Goal: Task Accomplishment & Management: Manage account settings

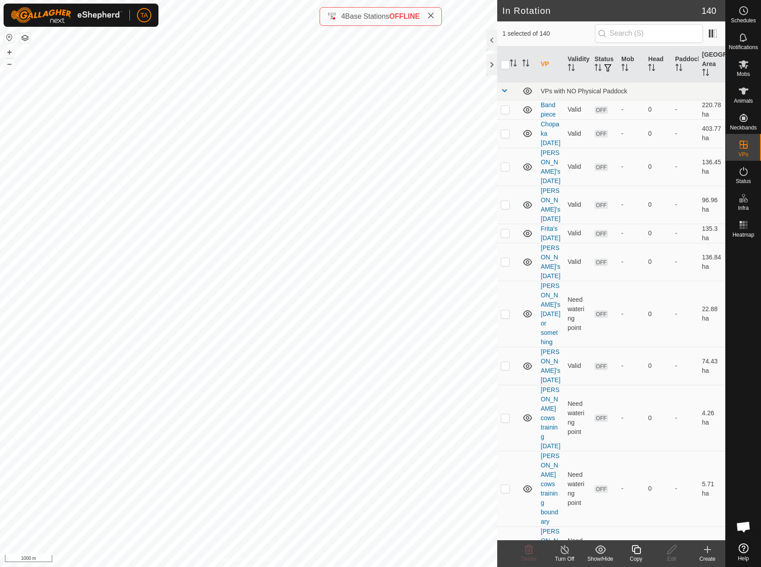
click at [639, 552] on icon at bounding box center [636, 549] width 11 height 11
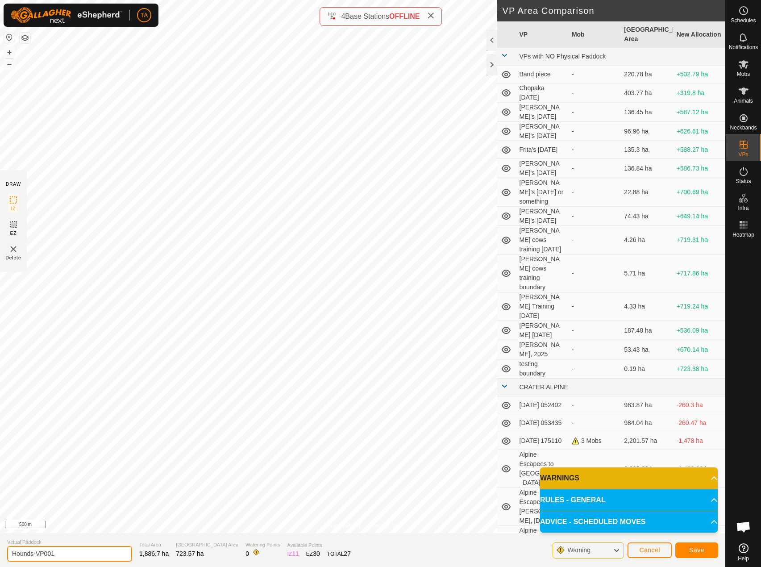
drag, startPoint x: 67, startPoint y: 556, endPoint x: 11, endPoint y: 548, distance: 56.8
click at [11, 548] on input "Hounds-VP001" at bounding box center [69, 554] width 125 height 16
type input "Escapees into Sawmill August 31, 2025"
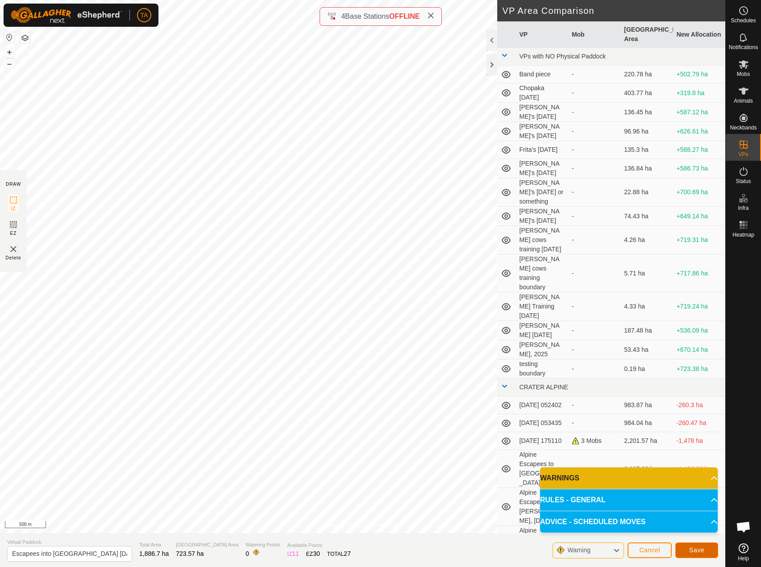
click at [707, 557] on button "Save" at bounding box center [697, 550] width 43 height 16
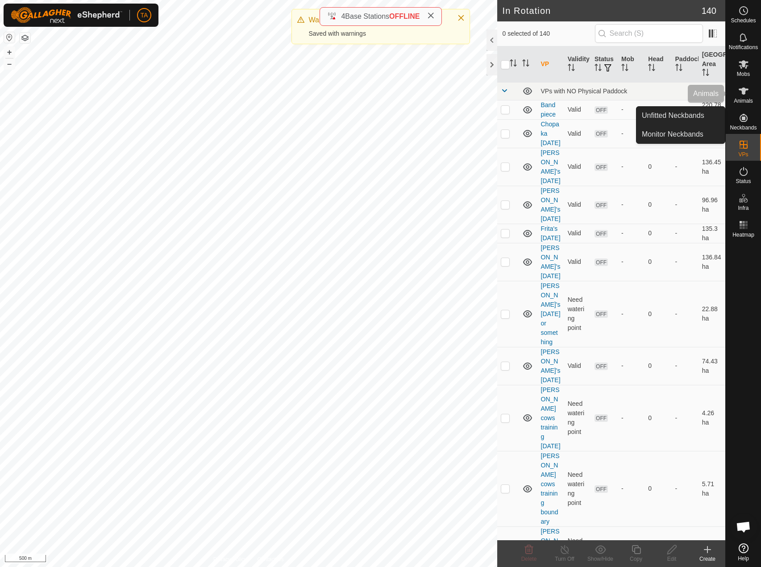
click at [753, 104] on span "Animals" at bounding box center [743, 100] width 19 height 5
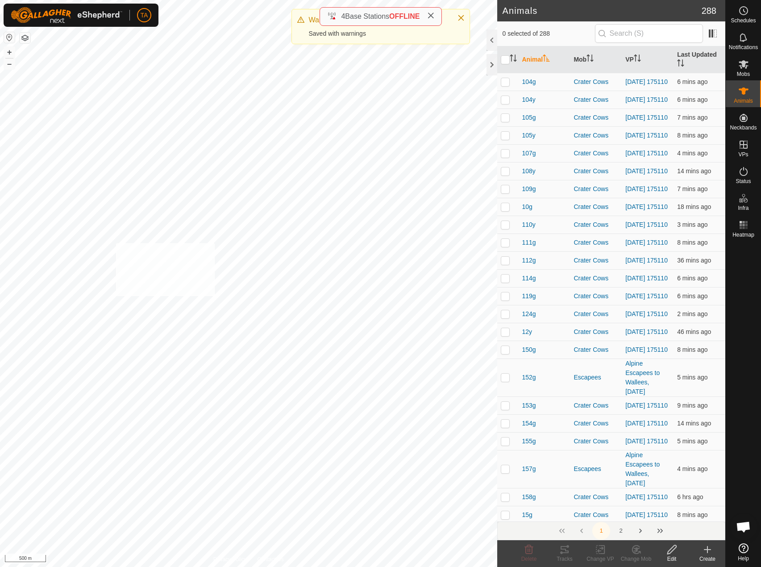
checkbox input "true"
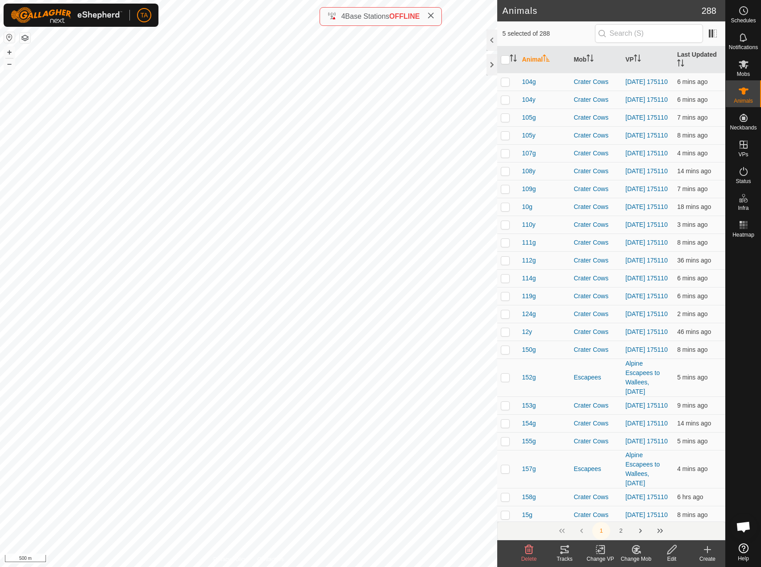
click at [601, 556] on div "Change VP" at bounding box center [601, 559] width 36 height 8
click at [636, 516] on link "Choose VP..." at bounding box center [627, 511] width 88 height 18
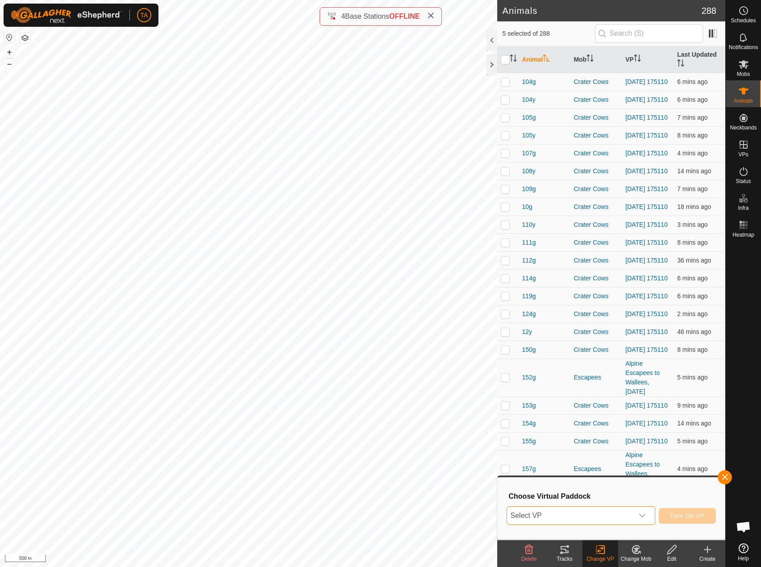
drag, startPoint x: 597, startPoint y: 521, endPoint x: 588, endPoint y: 521, distance: 8.5
click at [596, 521] on span "Select VP" at bounding box center [570, 516] width 126 height 18
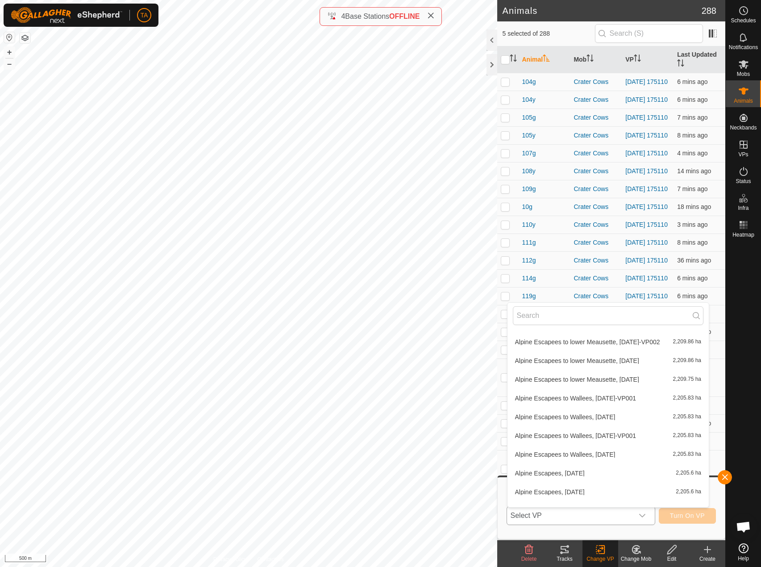
scroll to position [188, 0]
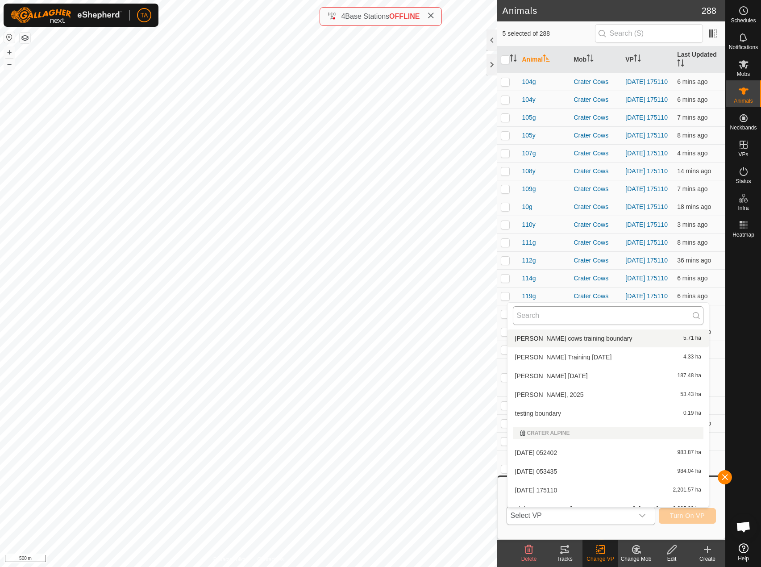
click at [546, 319] on input "text" at bounding box center [608, 315] width 191 height 19
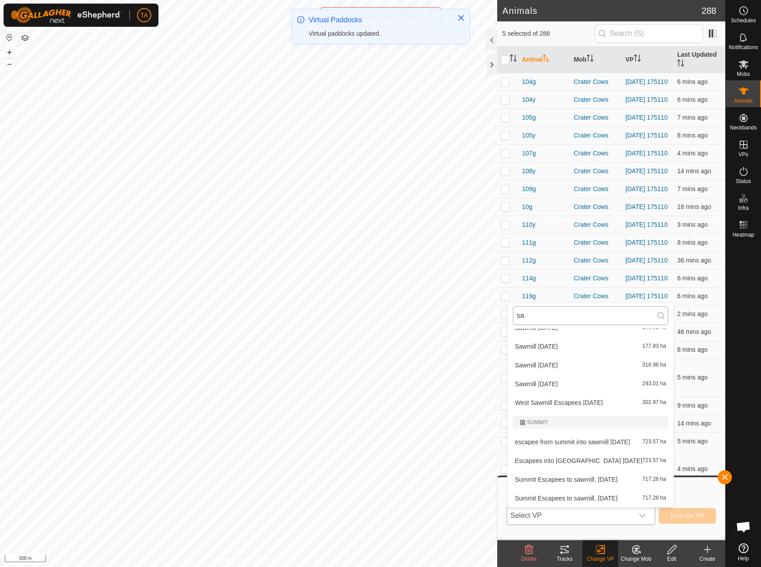
scroll to position [182, 0]
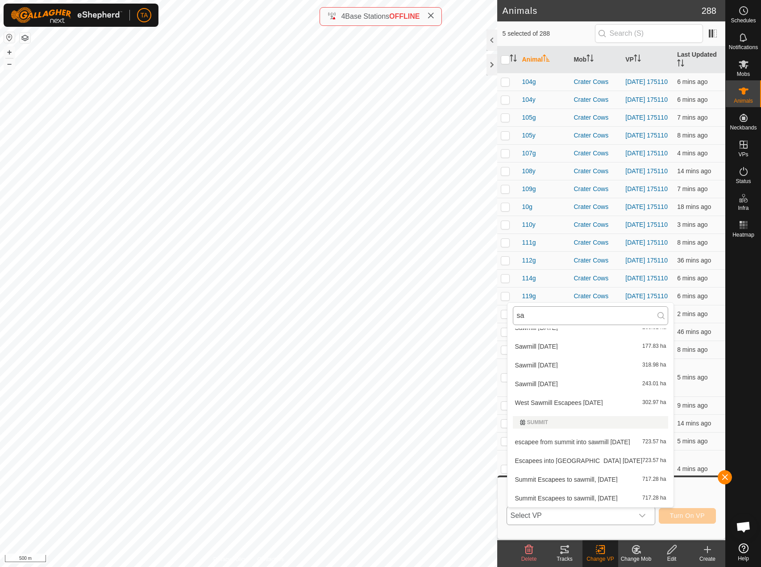
type input "s"
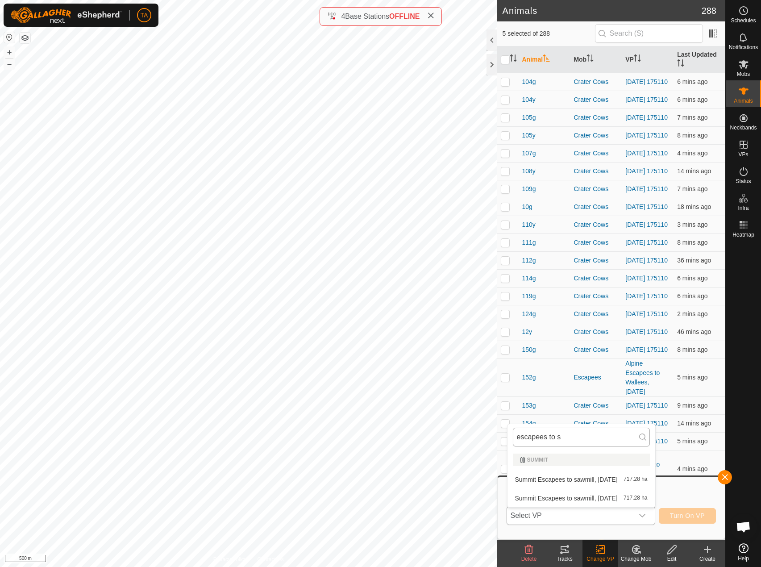
scroll to position [0, 0]
type input "escapees to saw"
drag, startPoint x: 576, startPoint y: 435, endPoint x: 502, endPoint y: 431, distance: 73.8
click at [502, 431] on body "TA Schedules Notifications Mobs Animals Neckbands VPs Status Infra Heatmap Help…" at bounding box center [380, 283] width 761 height 567
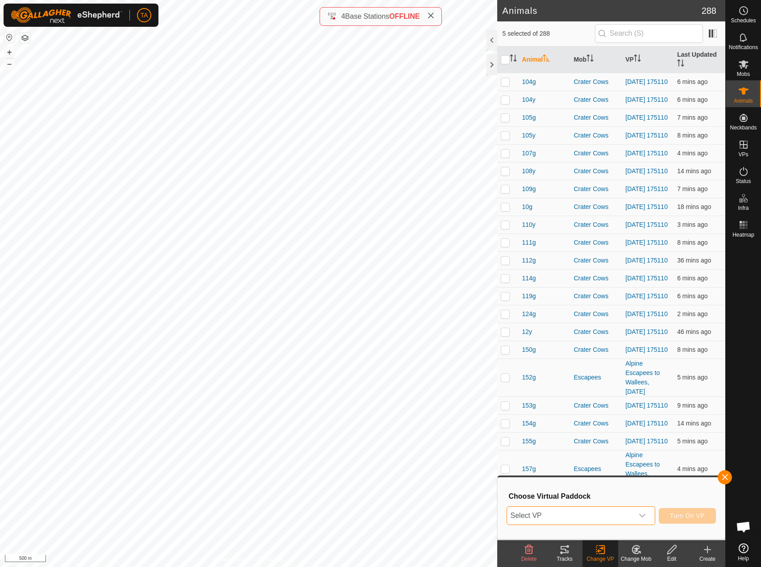
click at [563, 510] on span "Select VP" at bounding box center [570, 516] width 126 height 18
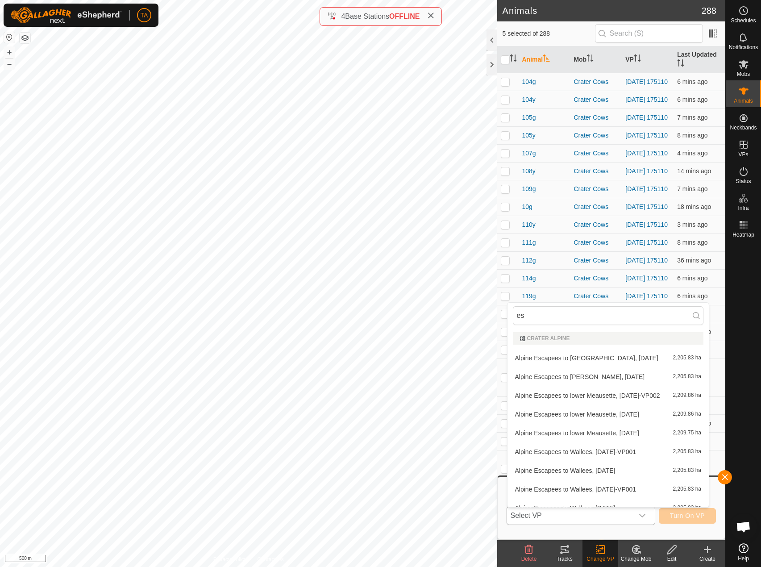
type input "e"
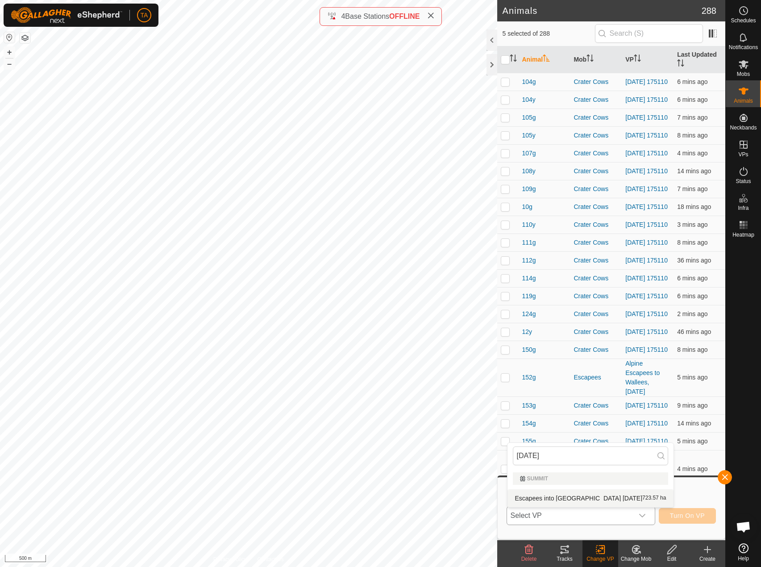
type input "august 31"
click at [617, 496] on li "Escapees into Sawmill August 31, 2025 723.57 ha" at bounding box center [591, 498] width 167 height 18
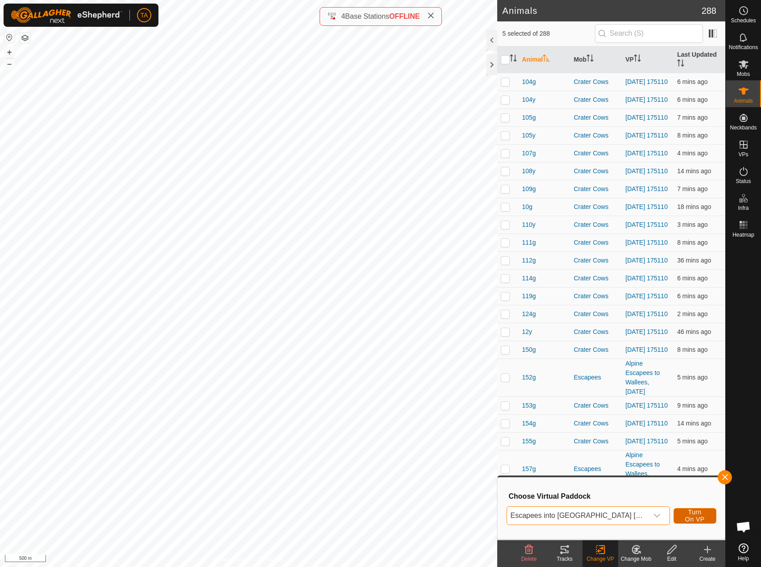
click at [685, 512] on span "Turn On VP" at bounding box center [695, 516] width 21 height 14
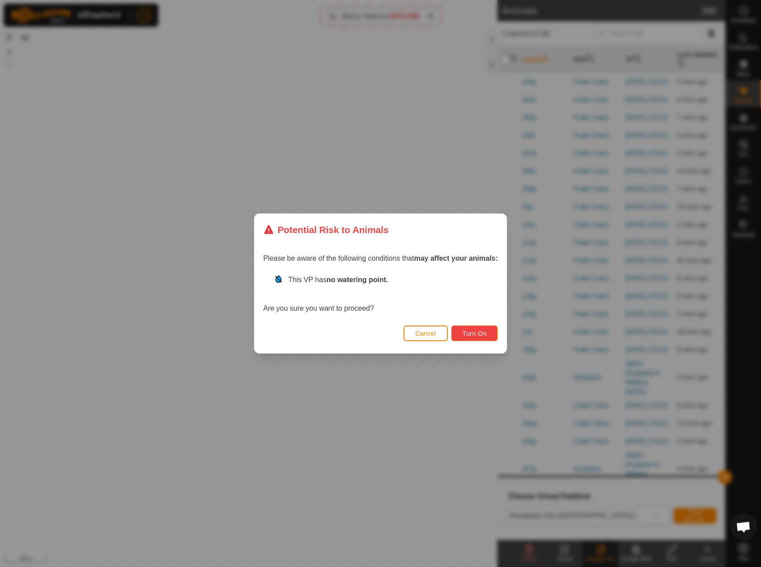
click at [480, 338] on button "Turn On" at bounding box center [474, 333] width 46 height 16
